Goal: Task Accomplishment & Management: Manage account settings

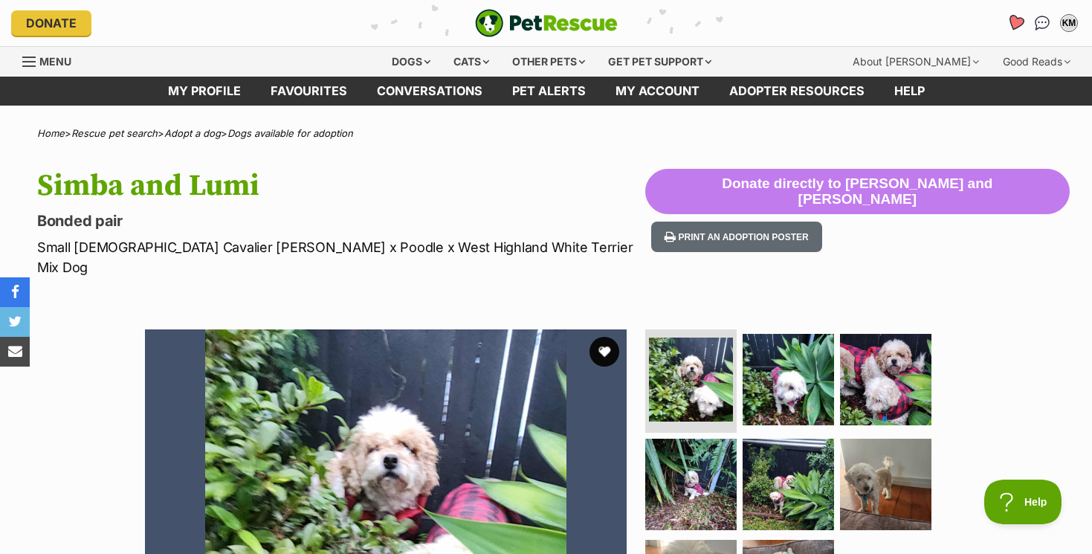
click at [1015, 16] on icon "Favourites" at bounding box center [1015, 22] width 18 height 17
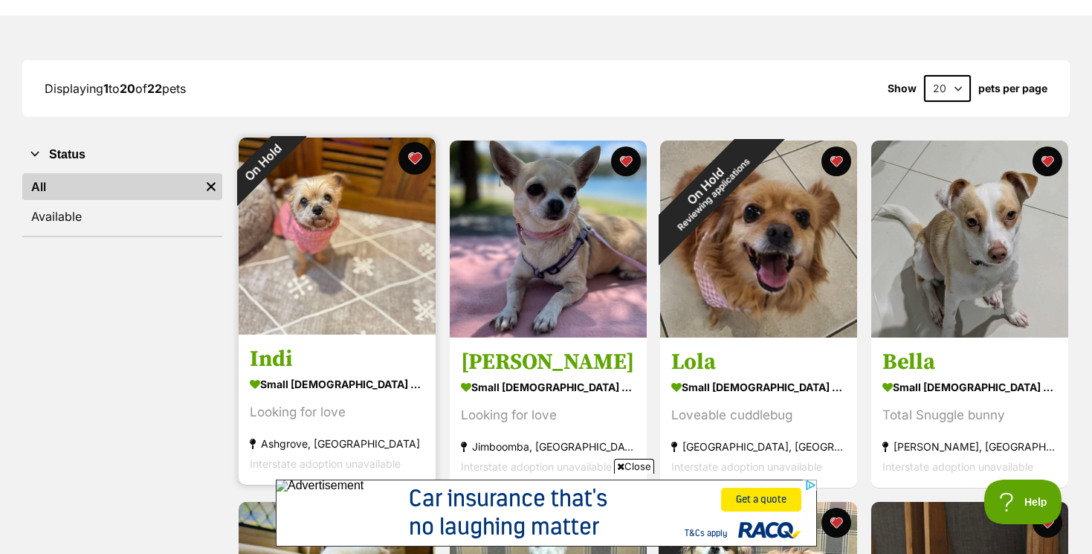
click at [416, 156] on button "favourite" at bounding box center [414, 158] width 33 height 33
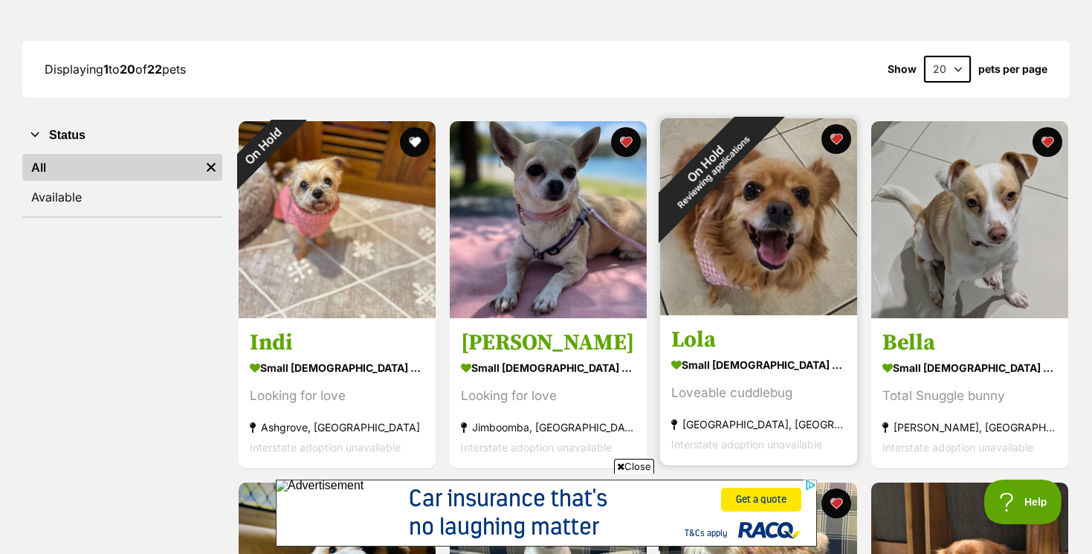
scroll to position [181, 0]
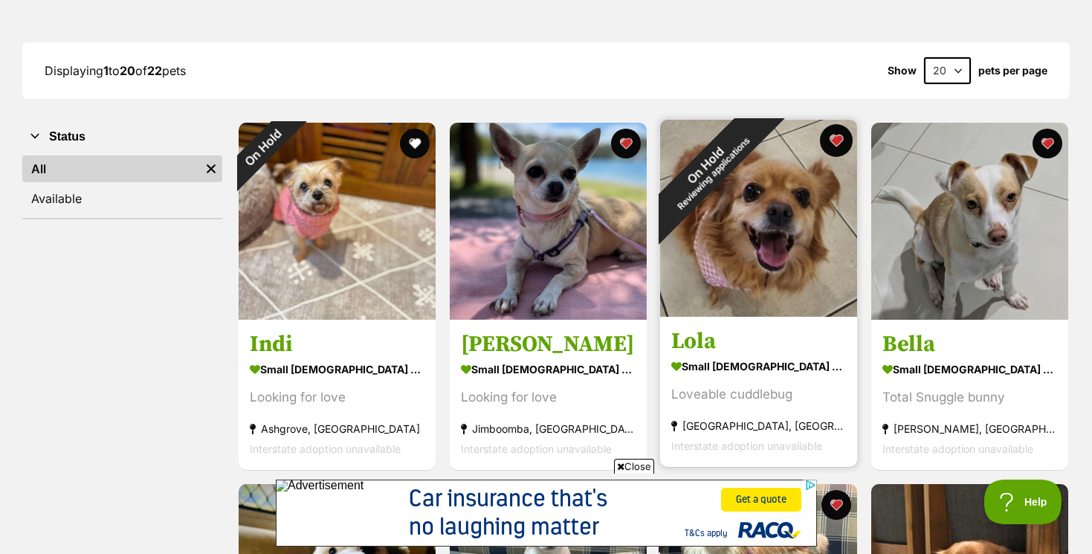
click at [834, 137] on button "favourite" at bounding box center [836, 140] width 33 height 33
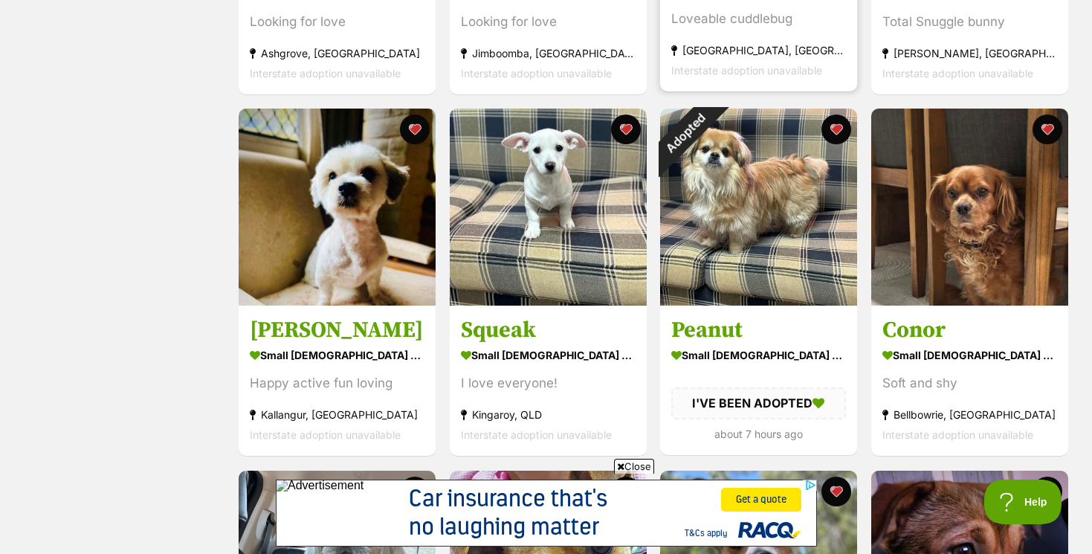
scroll to position [561, 0]
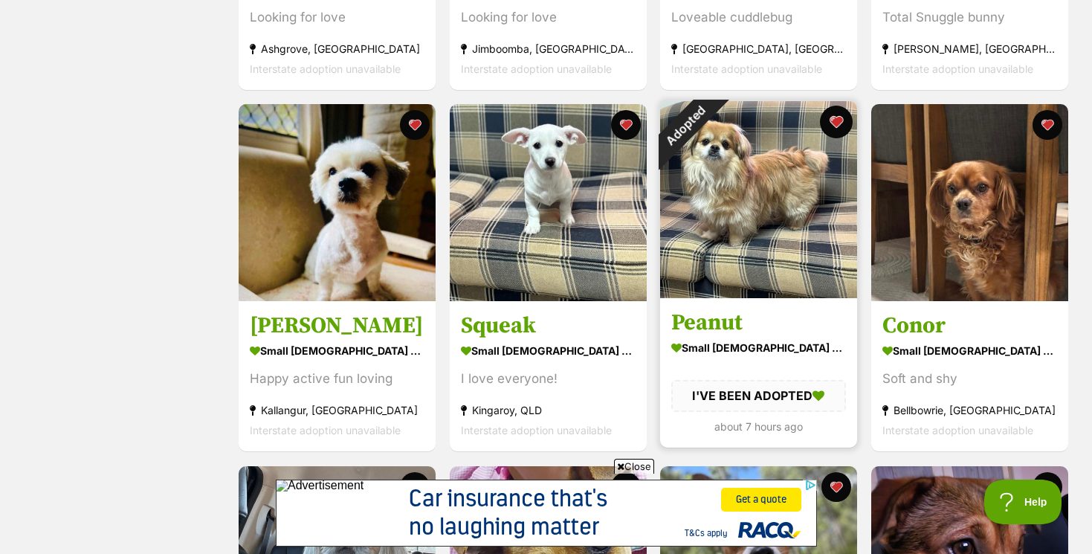
click at [836, 120] on button "favourite" at bounding box center [836, 122] width 33 height 33
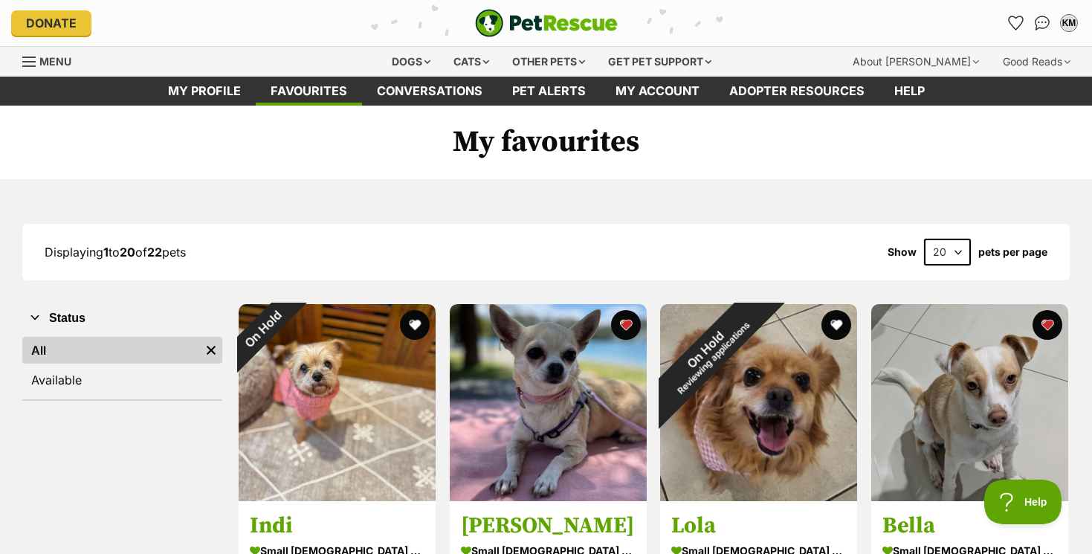
scroll to position [0, 0]
